Goal: Task Accomplishment & Management: Manage account settings

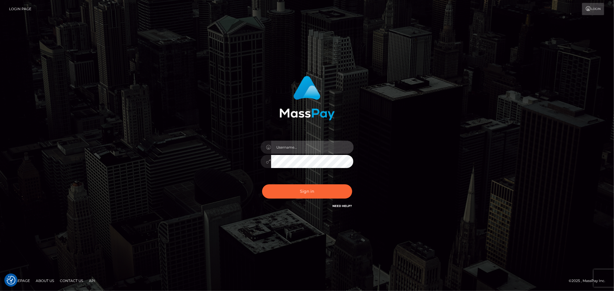
click at [323, 146] on input "text" at bounding box center [312, 147] width 83 height 13
type input "ashbil"
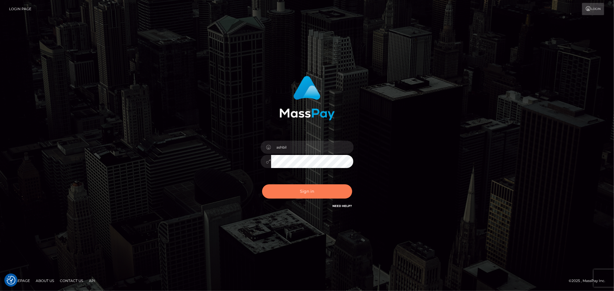
click at [296, 190] on button "Sign in" at bounding box center [307, 191] width 90 height 14
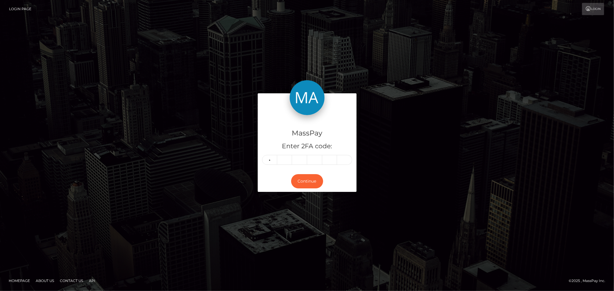
type input "1"
type input "7"
type input "3"
type input "8"
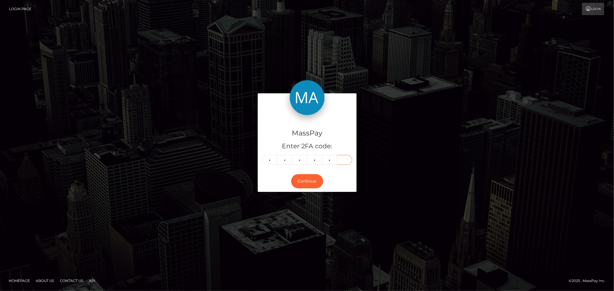
type input "8"
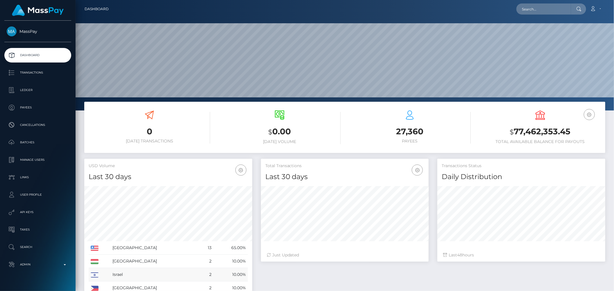
scroll to position [103, 168]
click at [64, 265] on b at bounding box center [65, 264] width 2 height 1
click at [65, 265] on b at bounding box center [65, 264] width 2 height 1
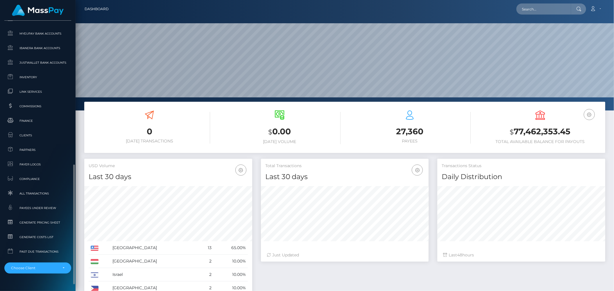
scroll to position [335, 0]
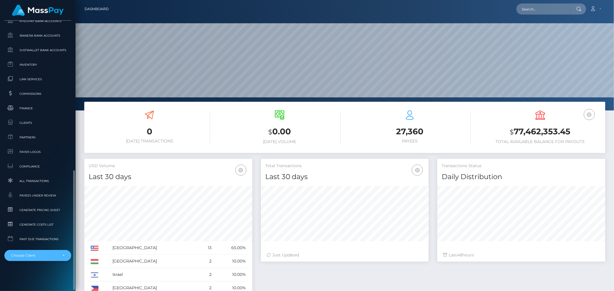
click at [65, 259] on div "Choose Client" at bounding box center [37, 255] width 67 height 11
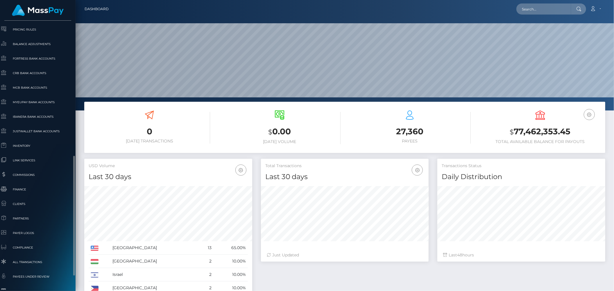
scroll to position [269, 7]
type input "whop"
select select "338"
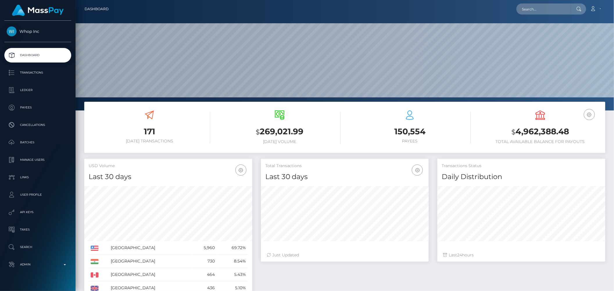
scroll to position [103, 168]
